Goal: Information Seeking & Learning: Learn about a topic

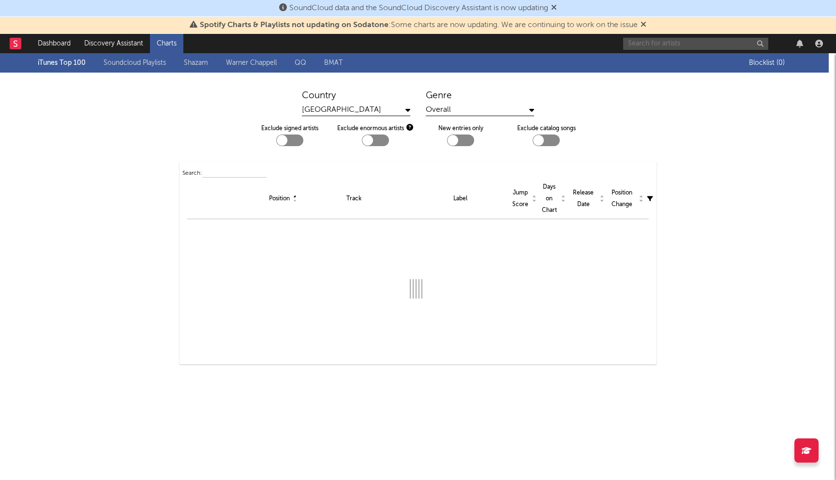
click at [648, 42] on input "text" at bounding box center [695, 44] width 145 height 12
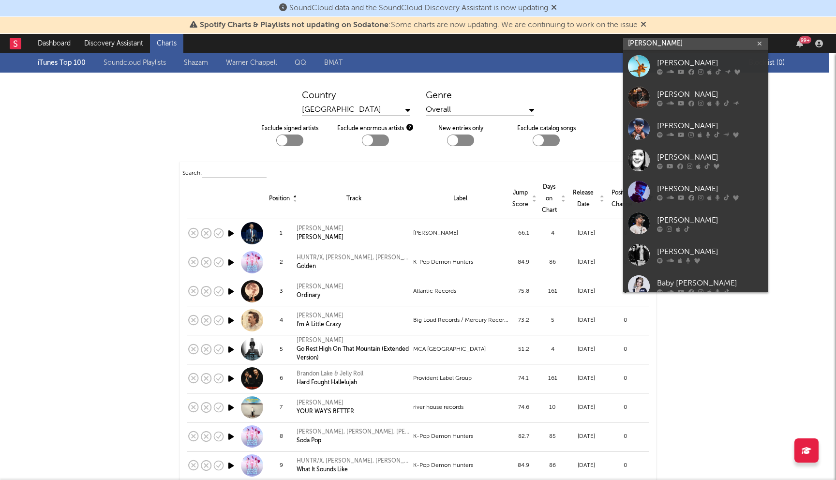
click at [679, 47] on input "[PERSON_NAME]" at bounding box center [695, 44] width 145 height 12
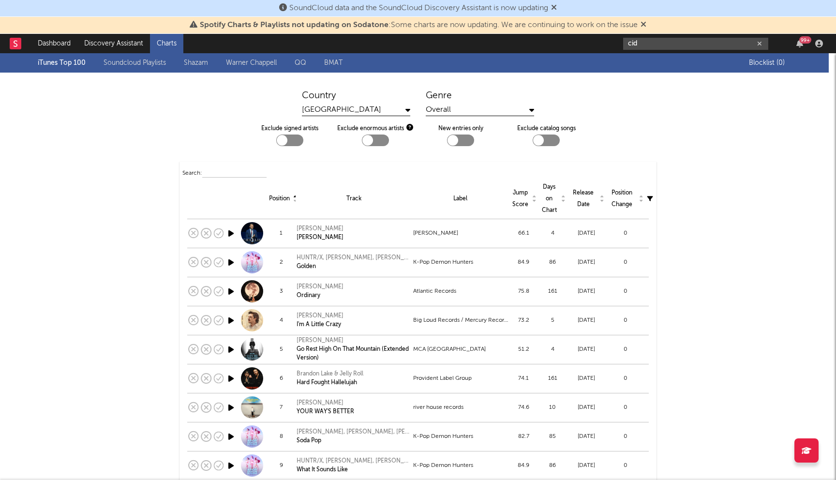
click at [664, 42] on input "cid" at bounding box center [695, 44] width 145 height 12
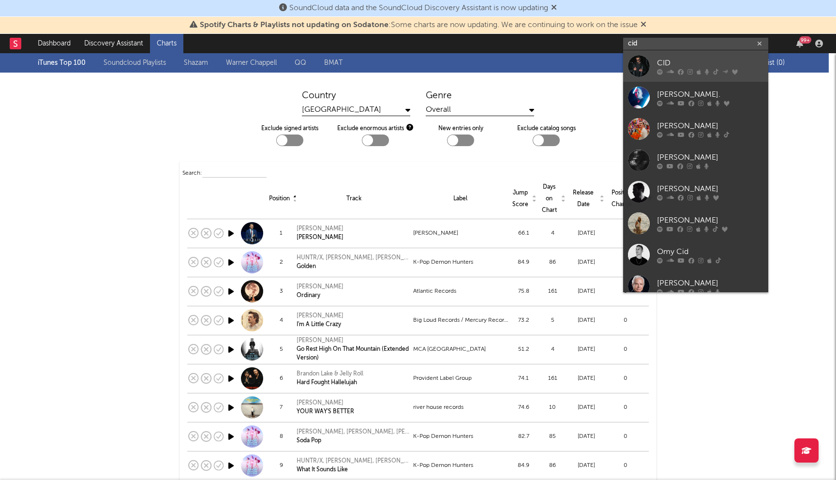
type input "cid"
click at [653, 62] on link "CID" at bounding box center [695, 65] width 145 height 31
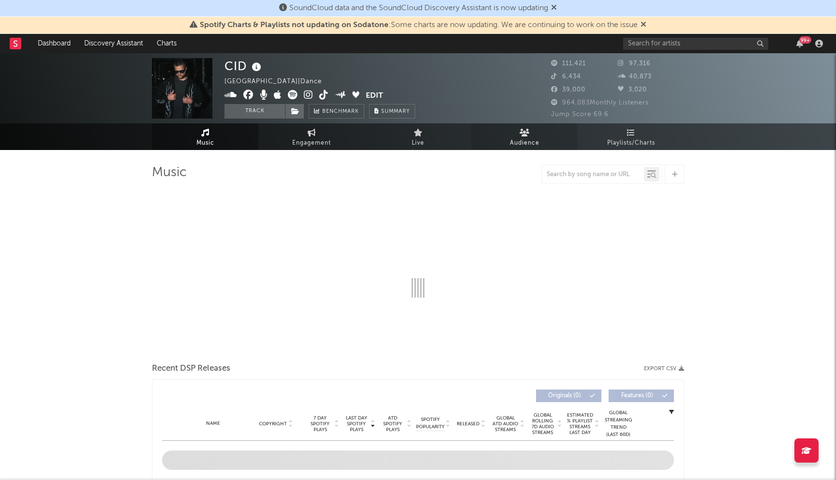
select select "6m"
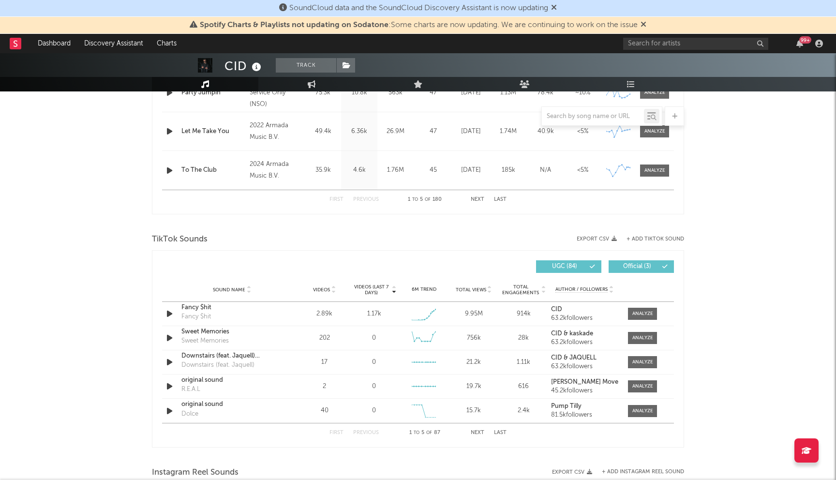
scroll to position [526, 0]
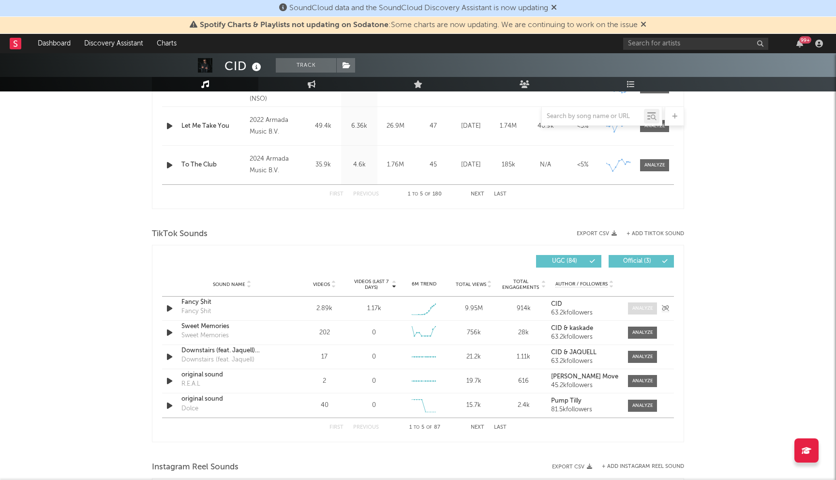
click at [646, 309] on div at bounding box center [642, 308] width 21 height 7
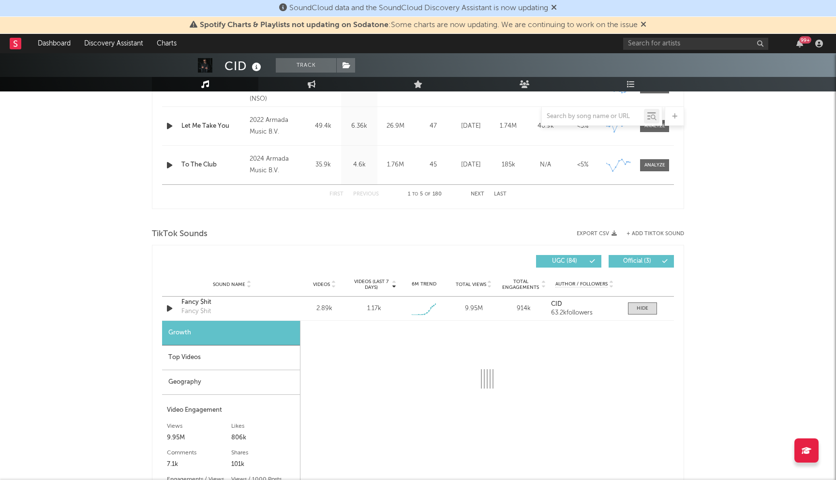
select select "1w"
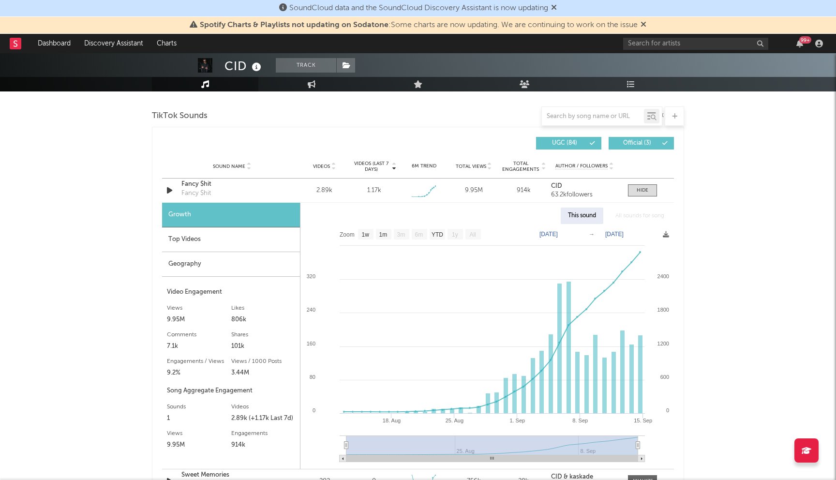
scroll to position [649, 0]
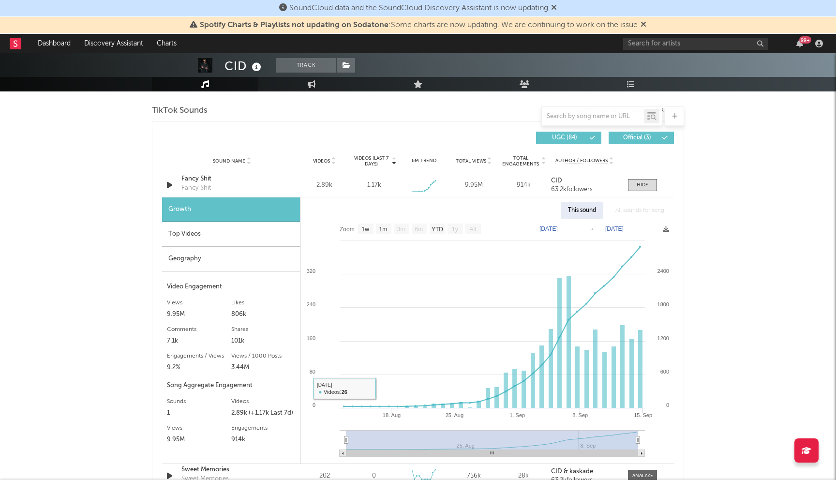
click at [232, 237] on div "Top Videos" at bounding box center [231, 234] width 138 height 25
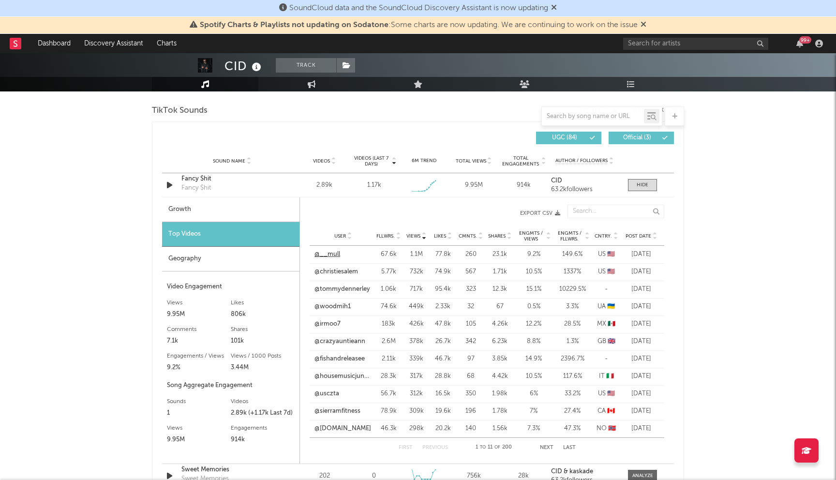
click at [333, 252] on link "@__mull" at bounding box center [327, 255] width 26 height 10
